Goal: Browse casually

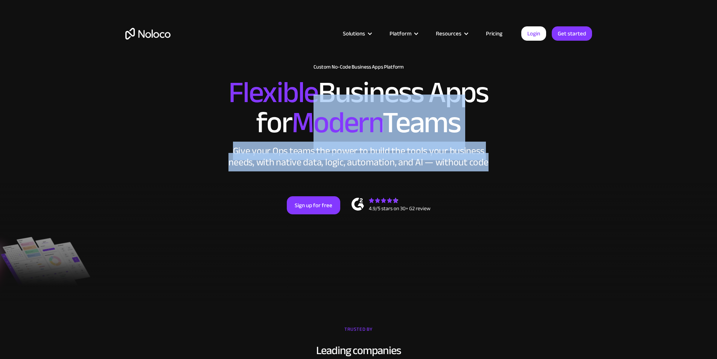
drag, startPoint x: 313, startPoint y: 117, endPoint x: 425, endPoint y: 202, distance: 140.6
click at [425, 202] on div "New: Connect Noloco to Stripe Custom No-Code Business Apps Platform Flexible Bu…" at bounding box center [359, 146] width 482 height 180
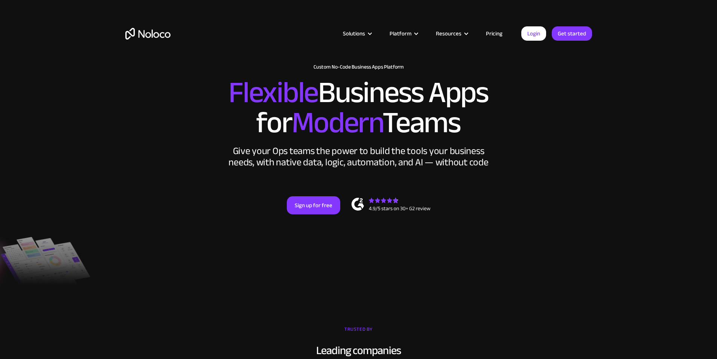
click at [278, 122] on h2 "Flexible Business Apps for Modern Teams" at bounding box center [358, 108] width 467 height 60
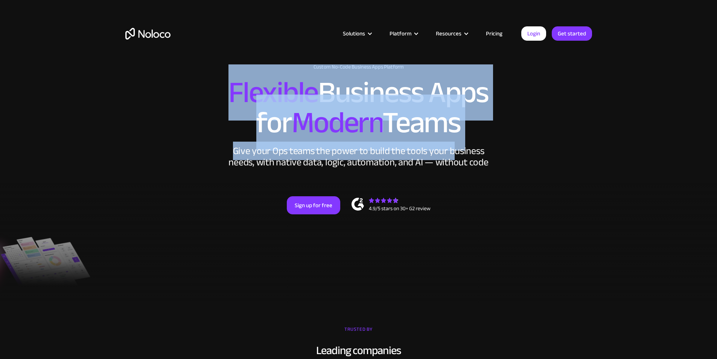
drag, startPoint x: 221, startPoint y: 107, endPoint x: 454, endPoint y: 176, distance: 243.5
click at [454, 176] on div "New: Connect Noloco to Stripe Custom No-Code Business Apps Platform Flexible Bu…" at bounding box center [359, 146] width 482 height 180
click at [454, 168] on div "Give your Ops teams the power to build the tools your business needs, with nati…" at bounding box center [359, 156] width 264 height 23
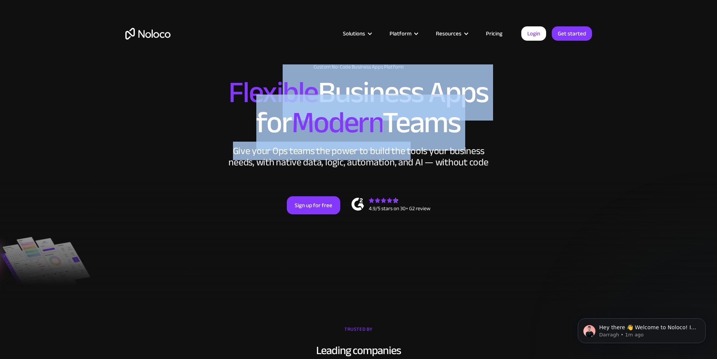
drag, startPoint x: 279, startPoint y: 107, endPoint x: 412, endPoint y: 171, distance: 147.0
click at [412, 171] on div "New: Connect Noloco to Stripe Custom No-Code Business Apps Platform Flexible Bu…" at bounding box center [359, 146] width 482 height 180
click at [412, 168] on div "Give your Ops teams the power to build the tools your business needs, with nati…" at bounding box center [359, 156] width 264 height 23
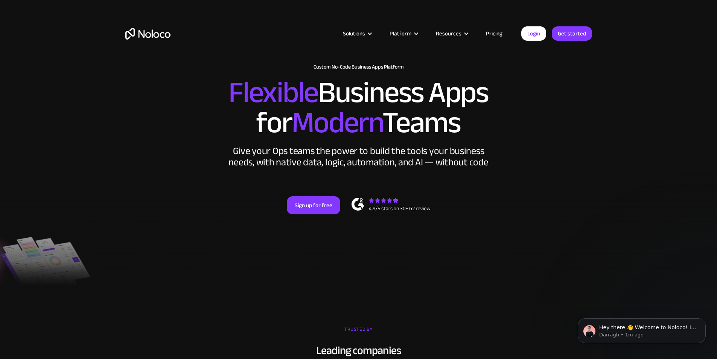
click at [335, 151] on span "Modern" at bounding box center [337, 123] width 91 height 56
click at [267, 129] on h2 "Flexible Business Apps for Modern Teams" at bounding box center [358, 108] width 467 height 60
drag, startPoint x: 251, startPoint y: 117, endPoint x: 285, endPoint y: 160, distance: 54.6
click at [285, 138] on h2 "Flexible Business Apps for Modern Teams" at bounding box center [358, 108] width 467 height 60
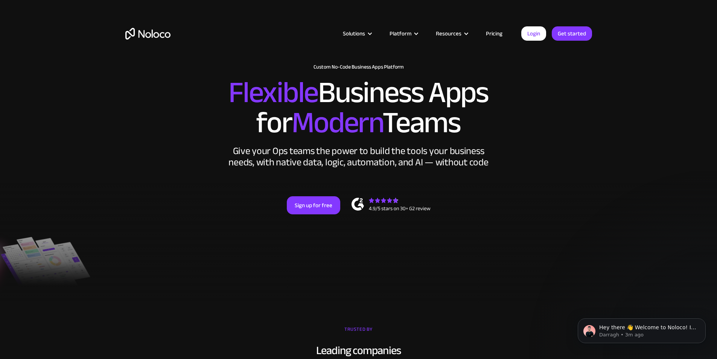
click at [182, 164] on div "New: Connect Noloco to Stripe Custom No-Code Business Apps Platform Flexible Bu…" at bounding box center [359, 146] width 482 height 180
